Goal: Share content

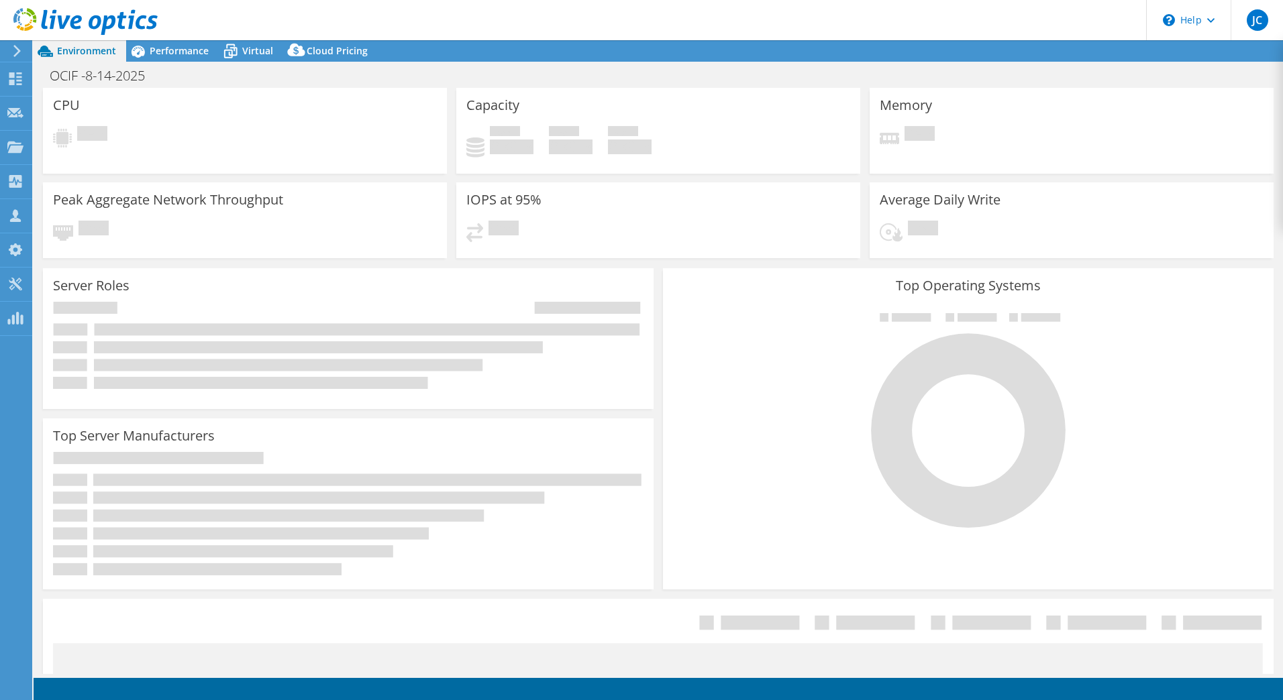
select select "USD"
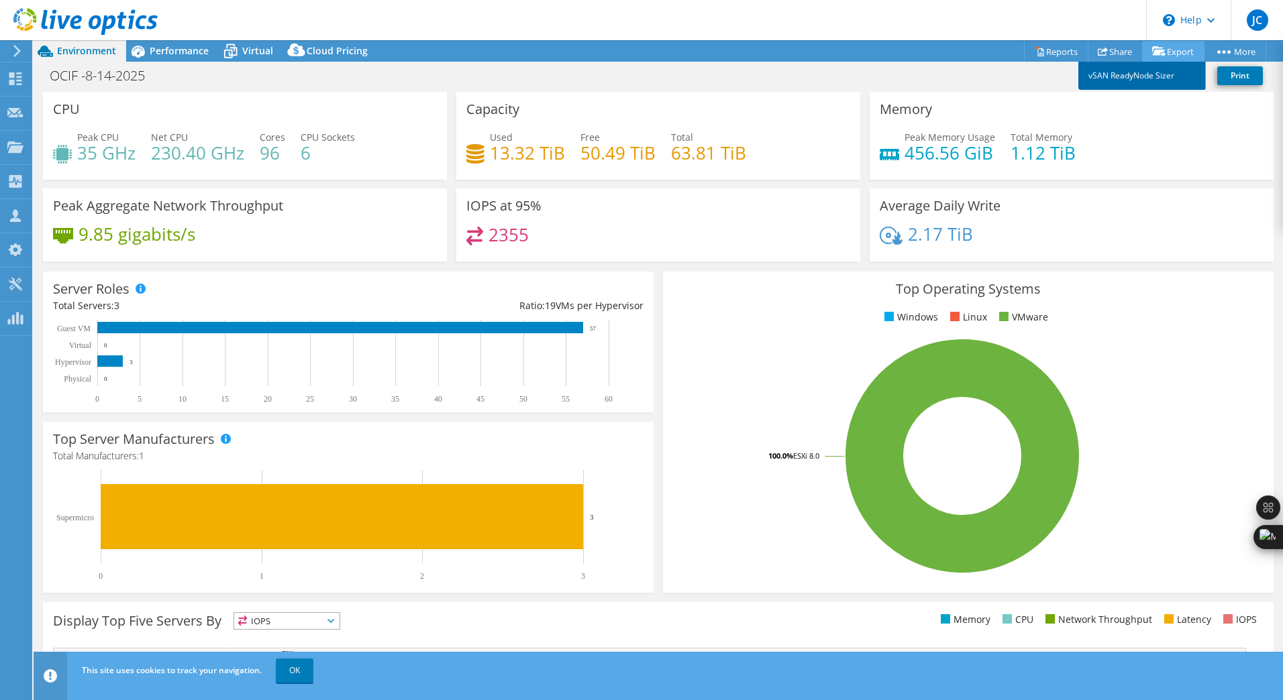
click at [1151, 73] on link "vSAN ReadyNode Sizer" at bounding box center [1141, 76] width 127 height 28
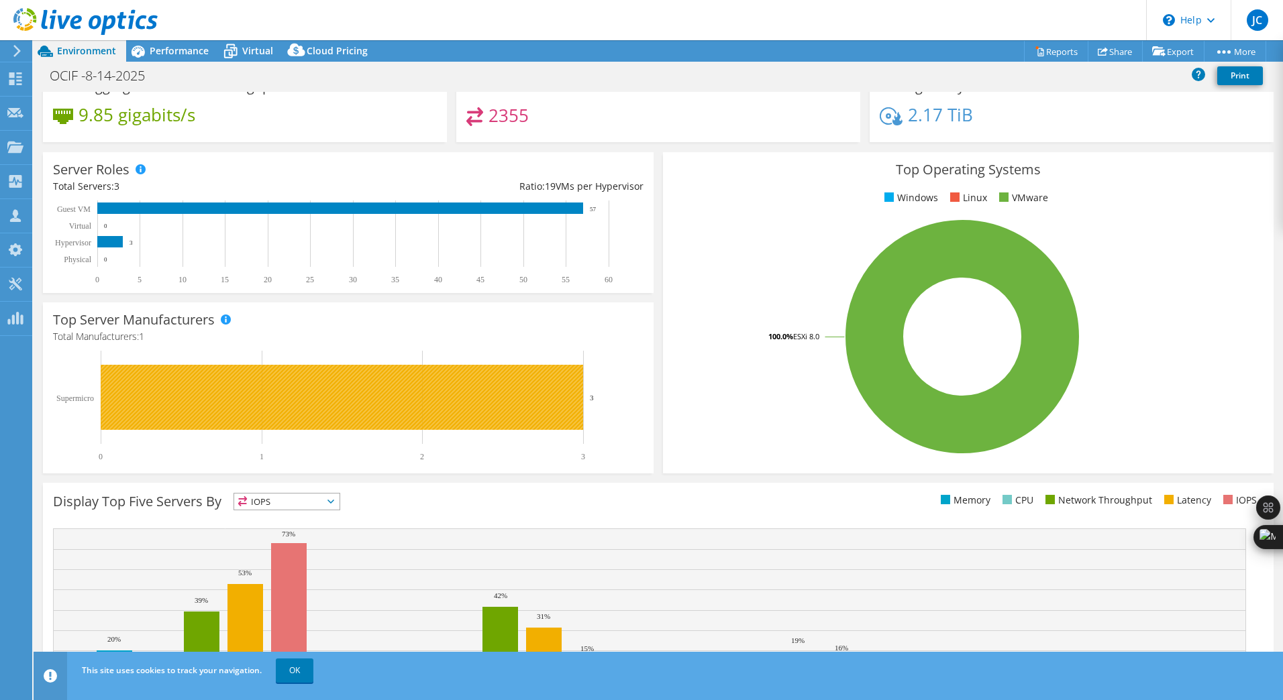
scroll to position [195, 0]
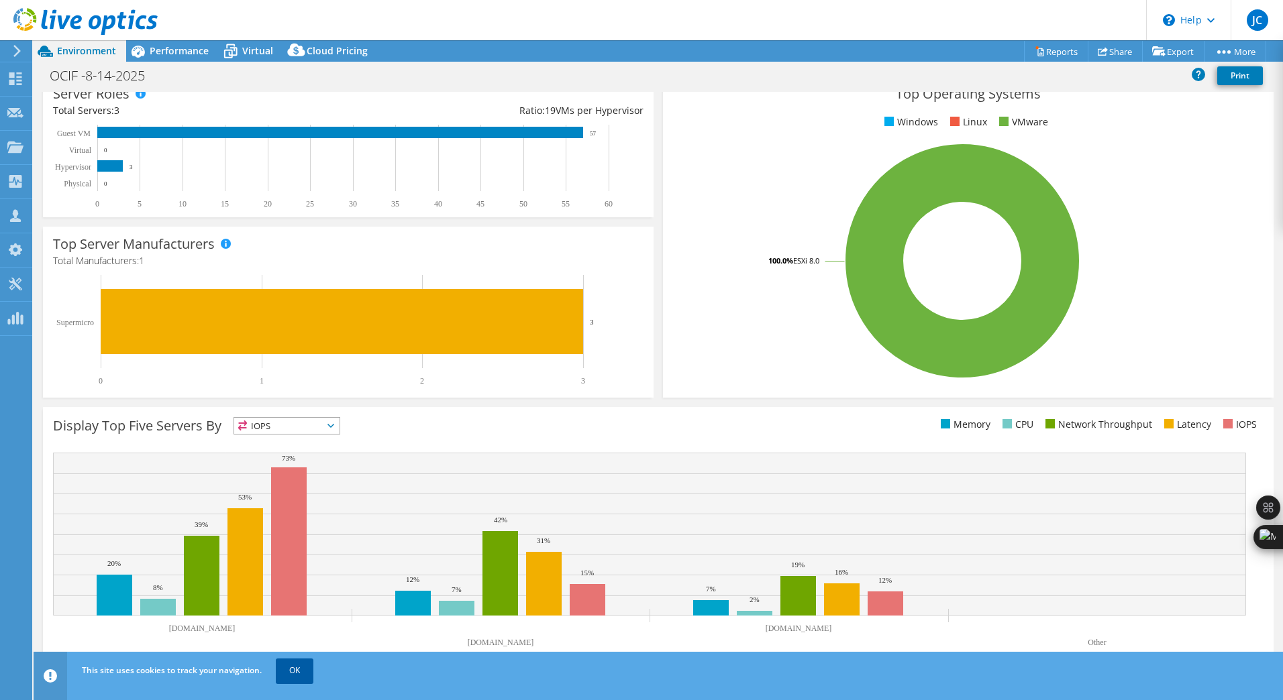
click at [285, 672] on link "OK" at bounding box center [295, 671] width 38 height 24
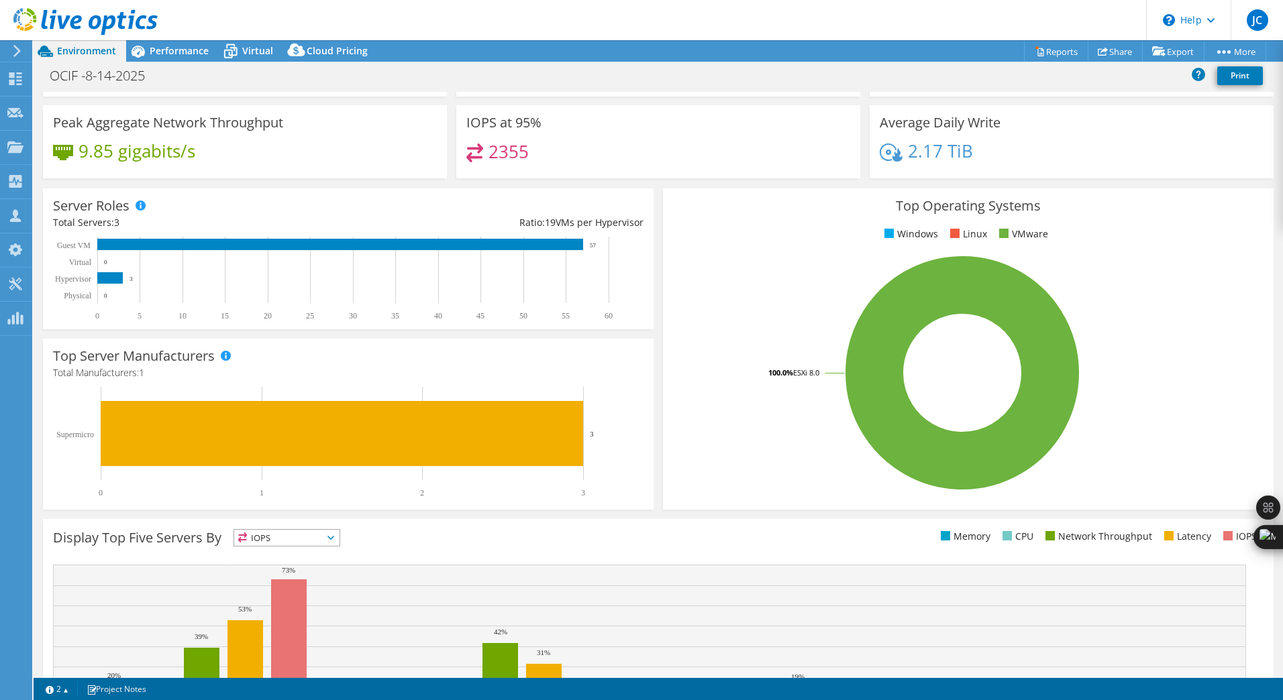
scroll to position [0, 0]
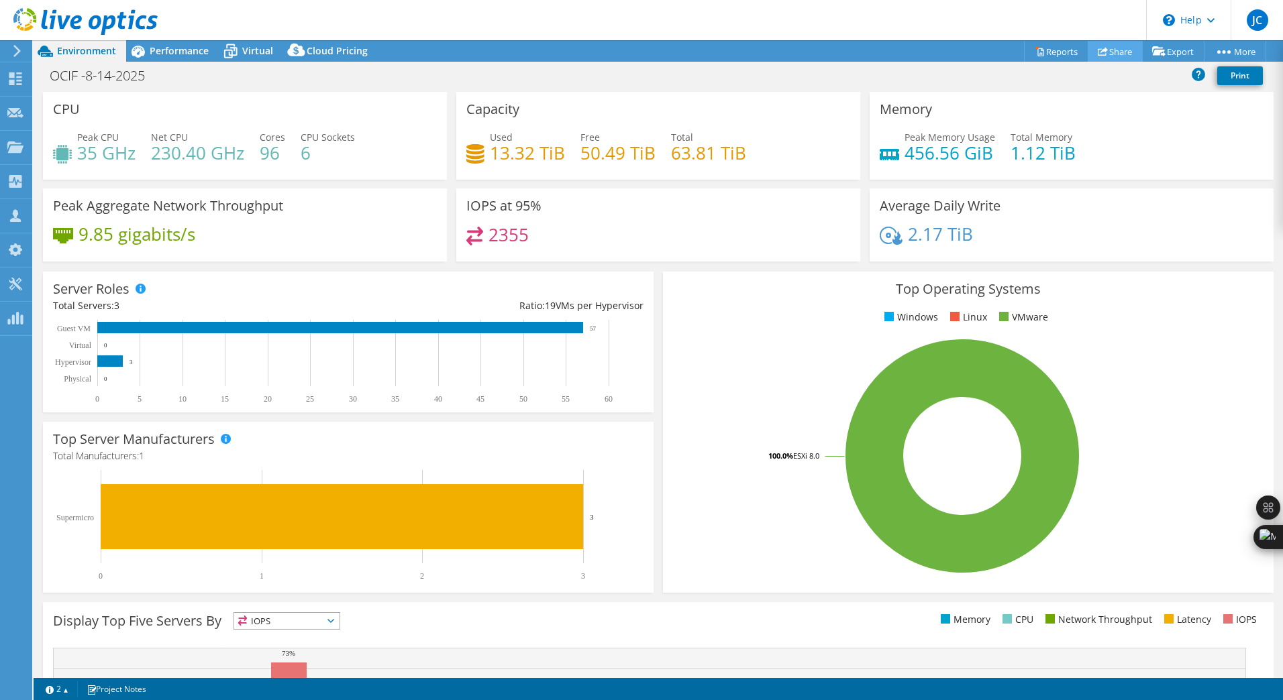
click at [1112, 54] on link "Share" at bounding box center [1114, 51] width 55 height 21
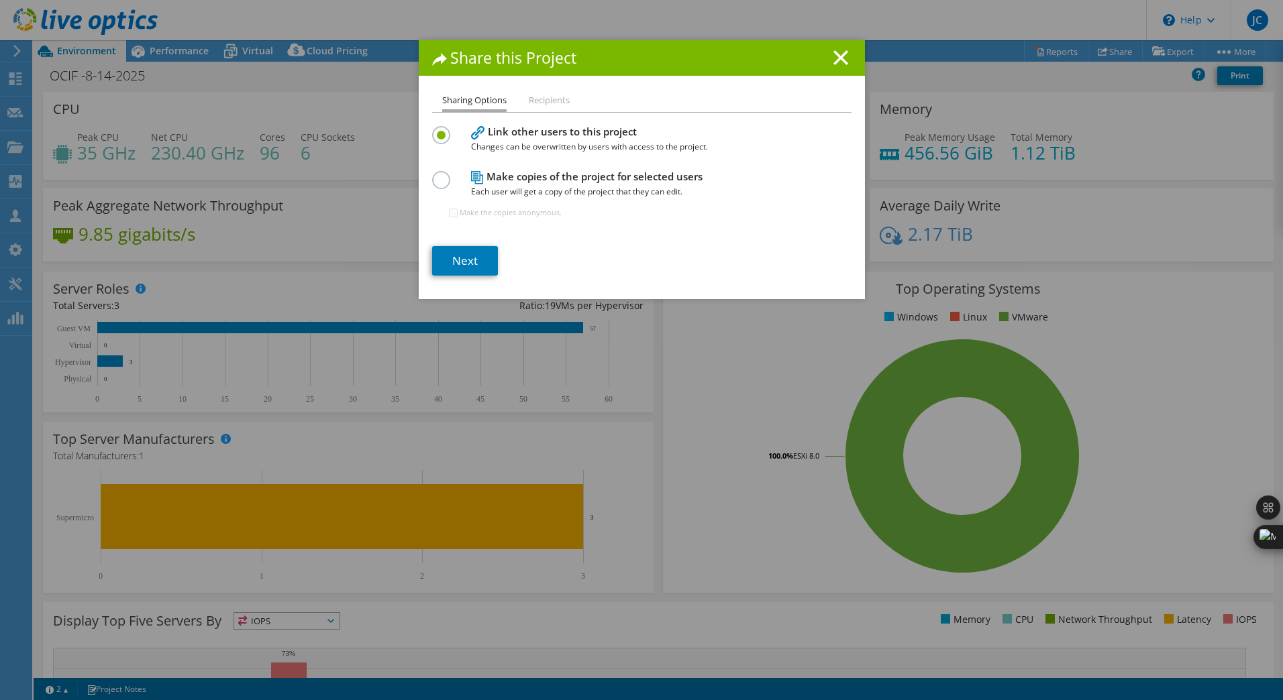
click at [437, 174] on label at bounding box center [443, 172] width 23 height 3
click at [0, 0] on input "radio" at bounding box center [0, 0] width 0 height 0
click at [464, 264] on link "Next" at bounding box center [465, 261] width 66 height 30
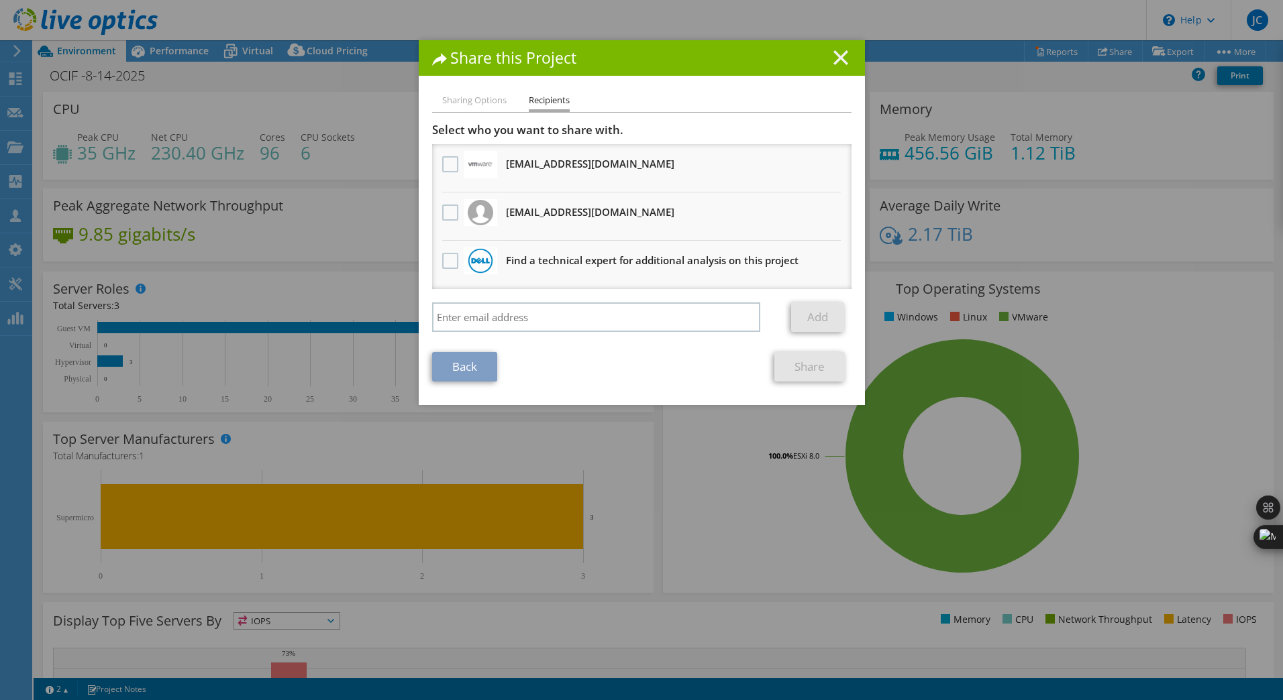
click at [839, 56] on line at bounding box center [840, 57] width 13 height 13
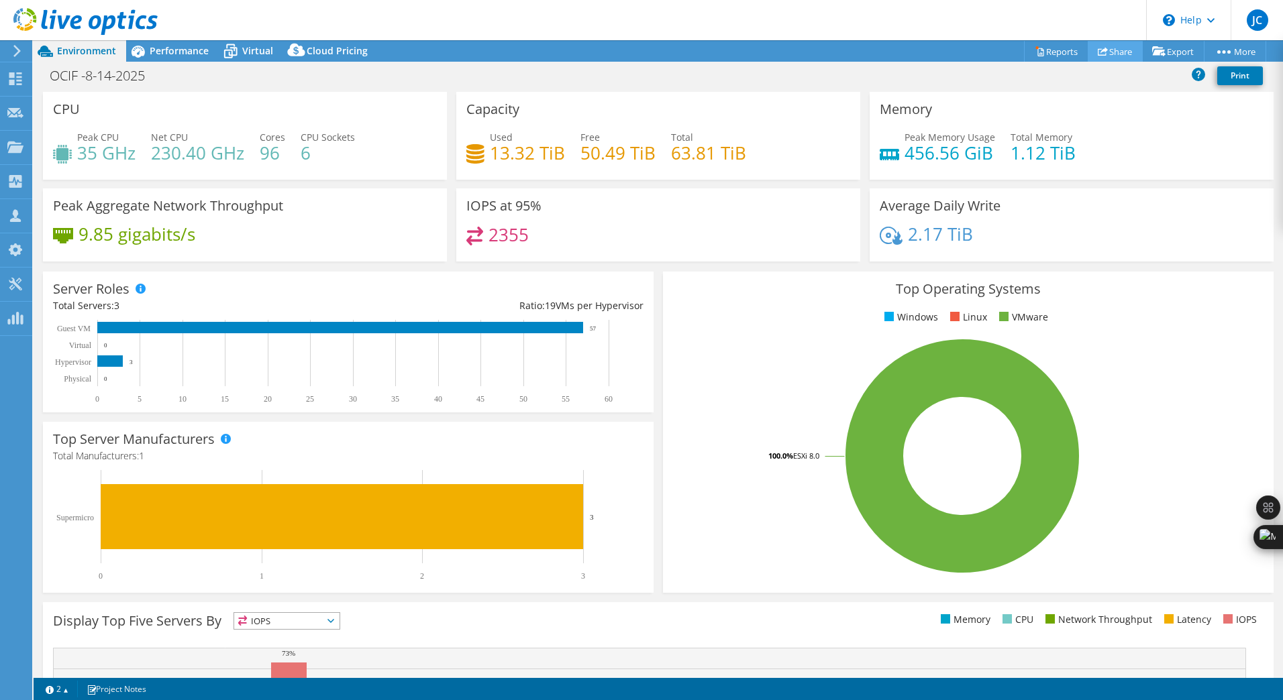
click at [1120, 50] on link "Share" at bounding box center [1114, 51] width 55 height 21
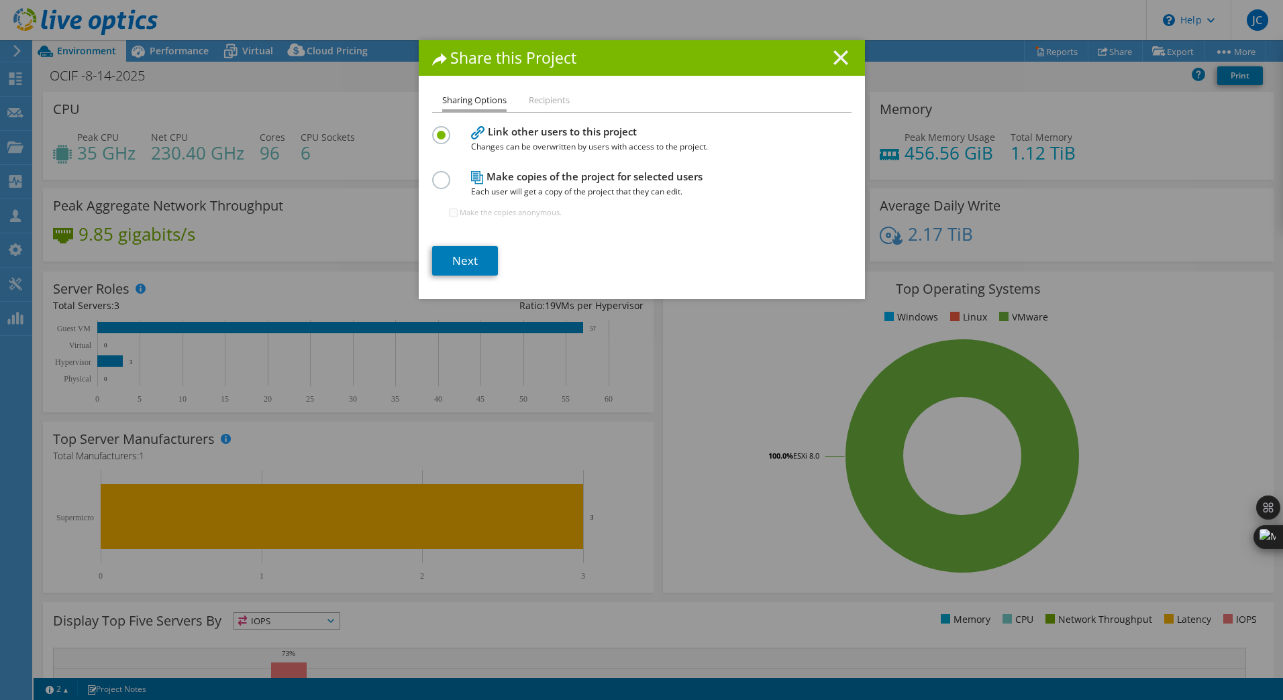
click at [834, 52] on line at bounding box center [840, 57] width 13 height 13
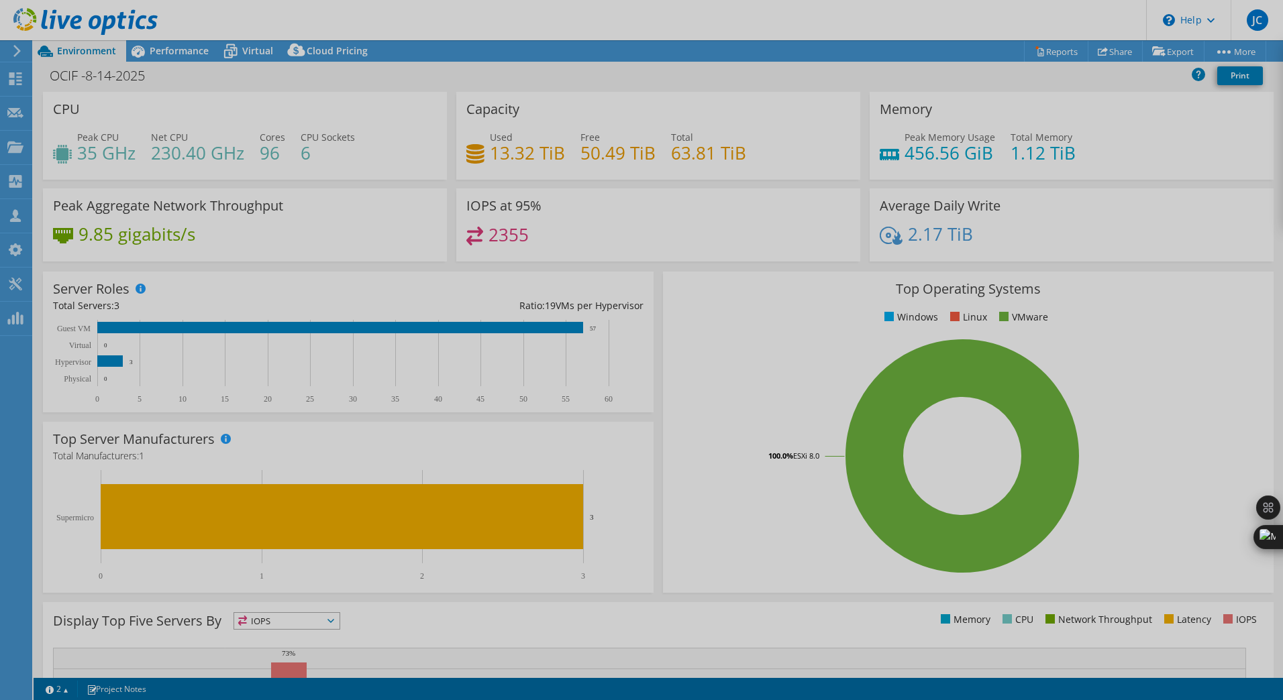
click at [1042, 51] on div at bounding box center [641, 350] width 1283 height 700
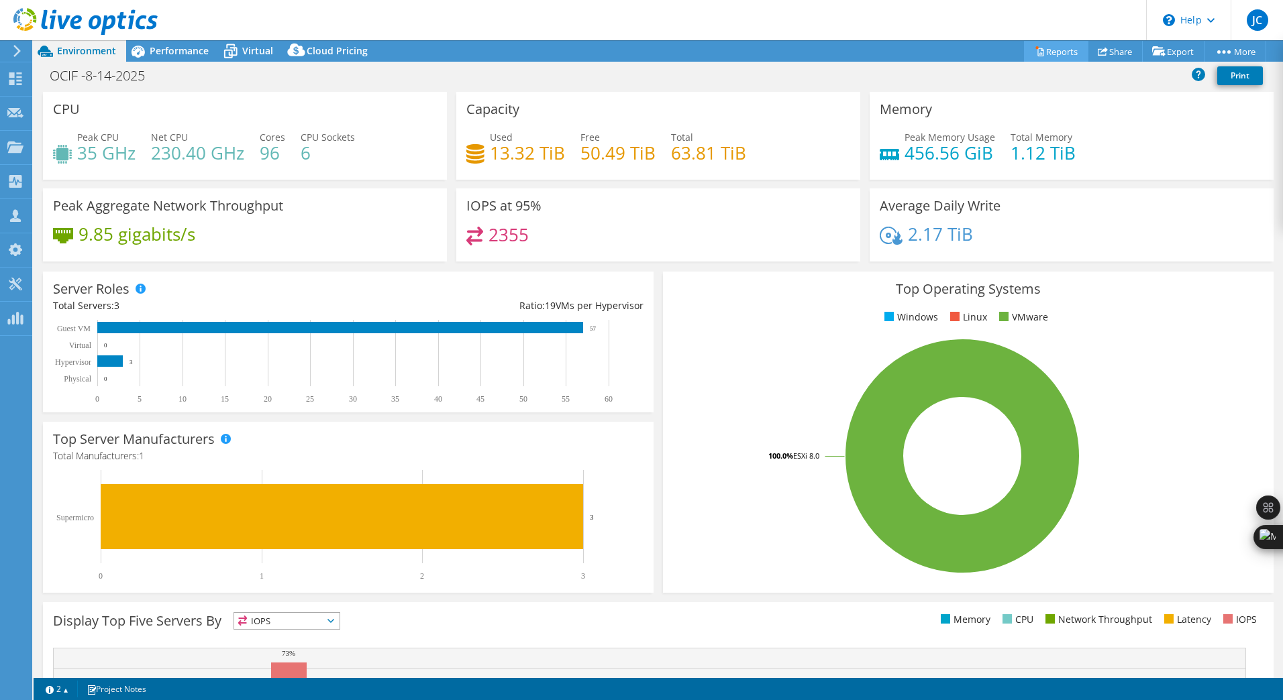
click at [1041, 50] on link "Reports" at bounding box center [1056, 51] width 64 height 21
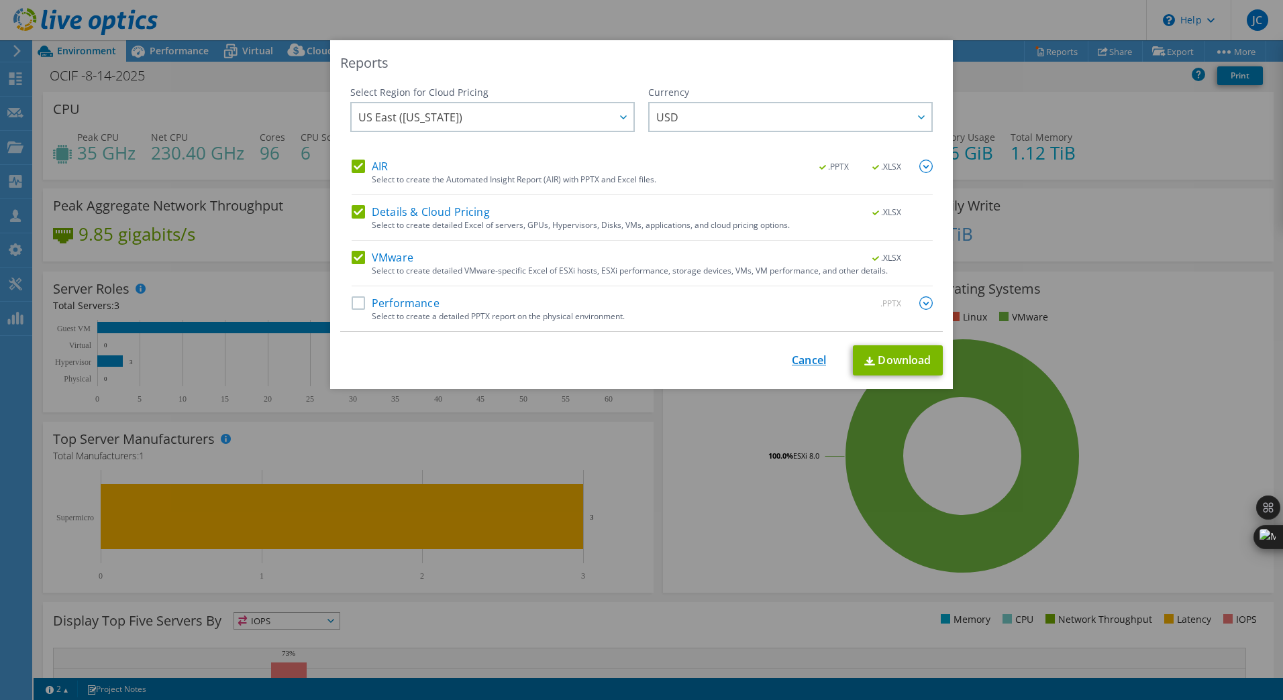
click at [802, 361] on link "Cancel" at bounding box center [809, 360] width 34 height 13
